Goal: Information Seeking & Learning: Learn about a topic

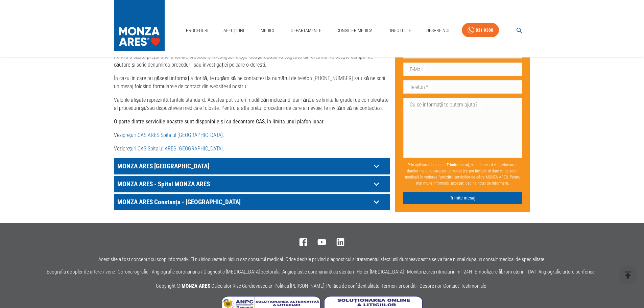
scroll to position [326, 0]
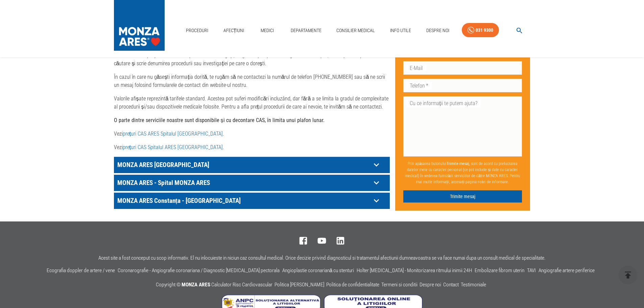
click at [231, 159] on p "MONZA ARES [GEOGRAPHIC_DATA]" at bounding box center [243, 164] width 255 height 10
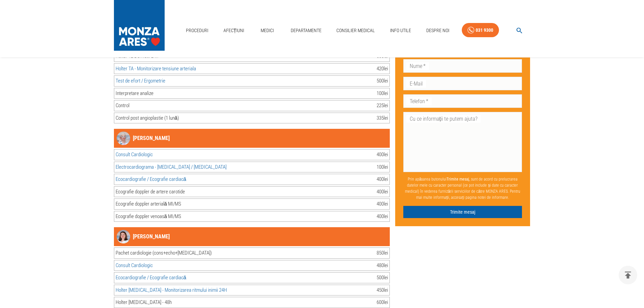
scroll to position [2998, 0]
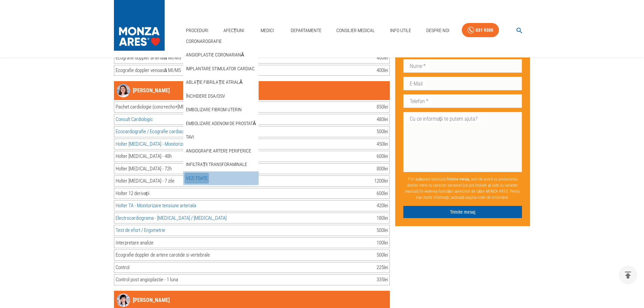
click at [202, 178] on link "Vezi Toate" at bounding box center [196, 178] width 24 height 11
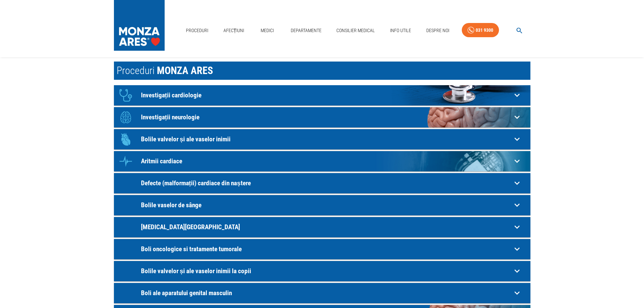
scroll to position [34, 0]
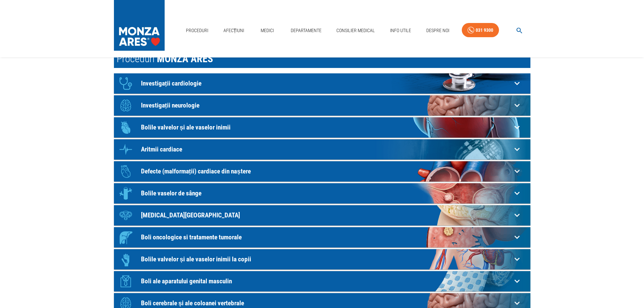
click at [187, 105] on p "Investigații neurologie" at bounding box center [326, 105] width 371 height 7
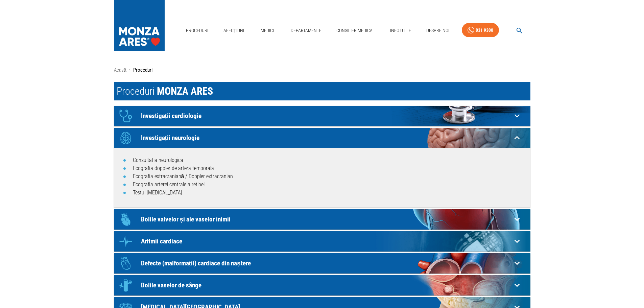
scroll to position [0, 0]
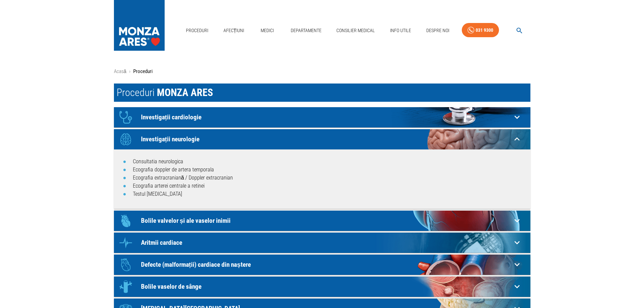
click at [518, 30] on icon "button" at bounding box center [519, 31] width 8 height 8
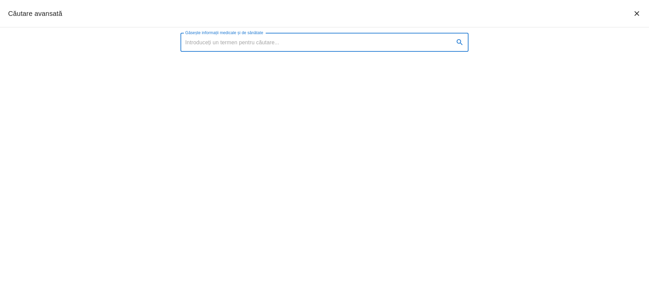
click at [302, 44] on input "Găsește informații medicale și de sănătate" at bounding box center [314, 42] width 268 height 19
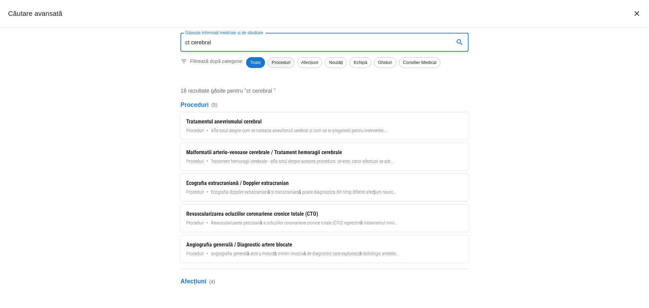
type input "ct cerebral"
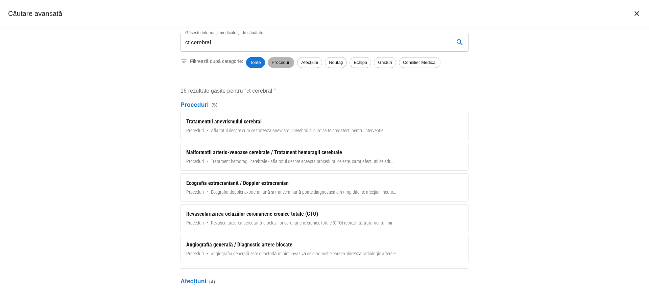
click at [281, 63] on span "Proceduri" at bounding box center [281, 62] width 26 height 7
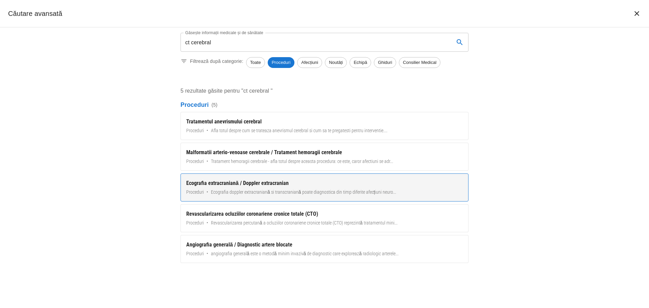
click at [282, 183] on div "Ecografia extracraniană / Doppler extracranian" at bounding box center [324, 183] width 276 height 8
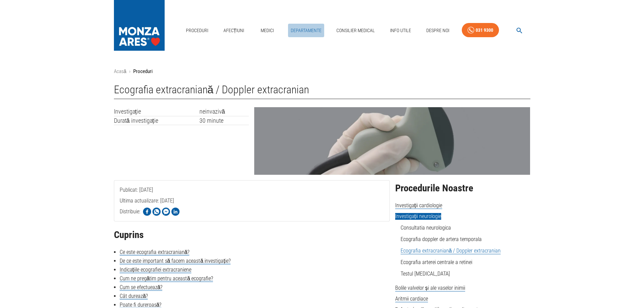
click at [299, 29] on link "Departamente" at bounding box center [306, 31] width 36 height 14
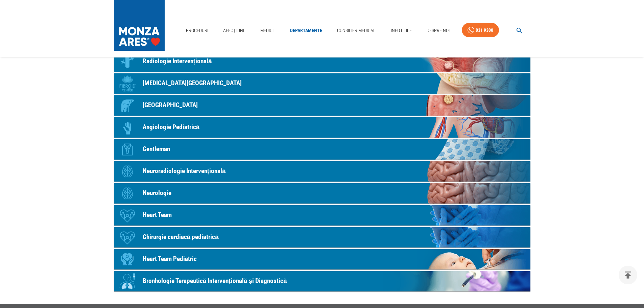
scroll to position [270, 0]
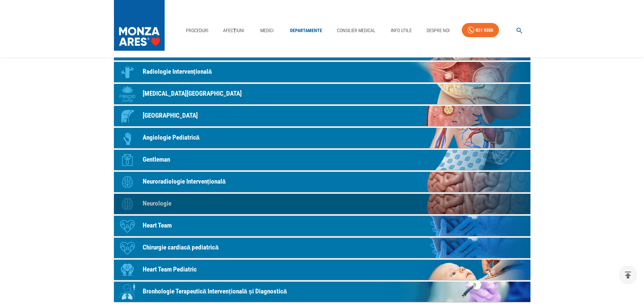
click at [167, 201] on p "Neurologie" at bounding box center [157, 204] width 29 height 10
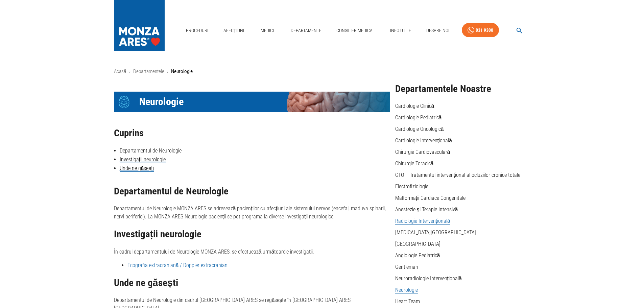
click at [425, 220] on link "Radiologie Intervențională" at bounding box center [422, 221] width 55 height 7
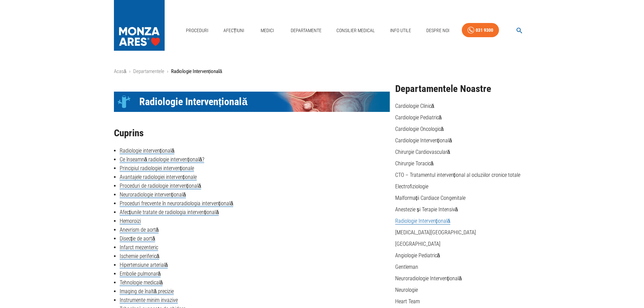
click at [134, 31] on img at bounding box center [139, 23] width 51 height 47
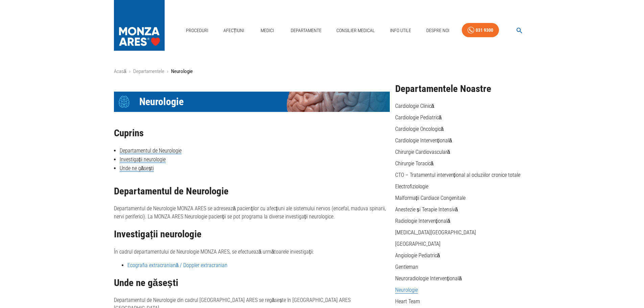
scroll to position [270, 0]
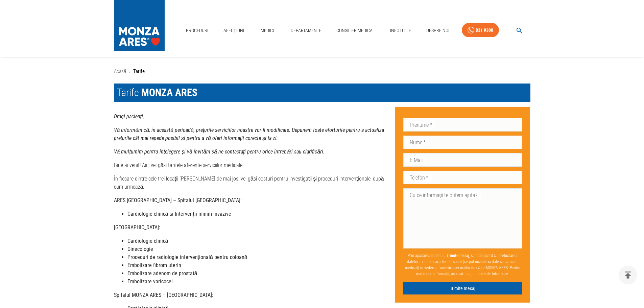
scroll to position [334, 0]
